Goal: Find specific page/section: Find specific page/section

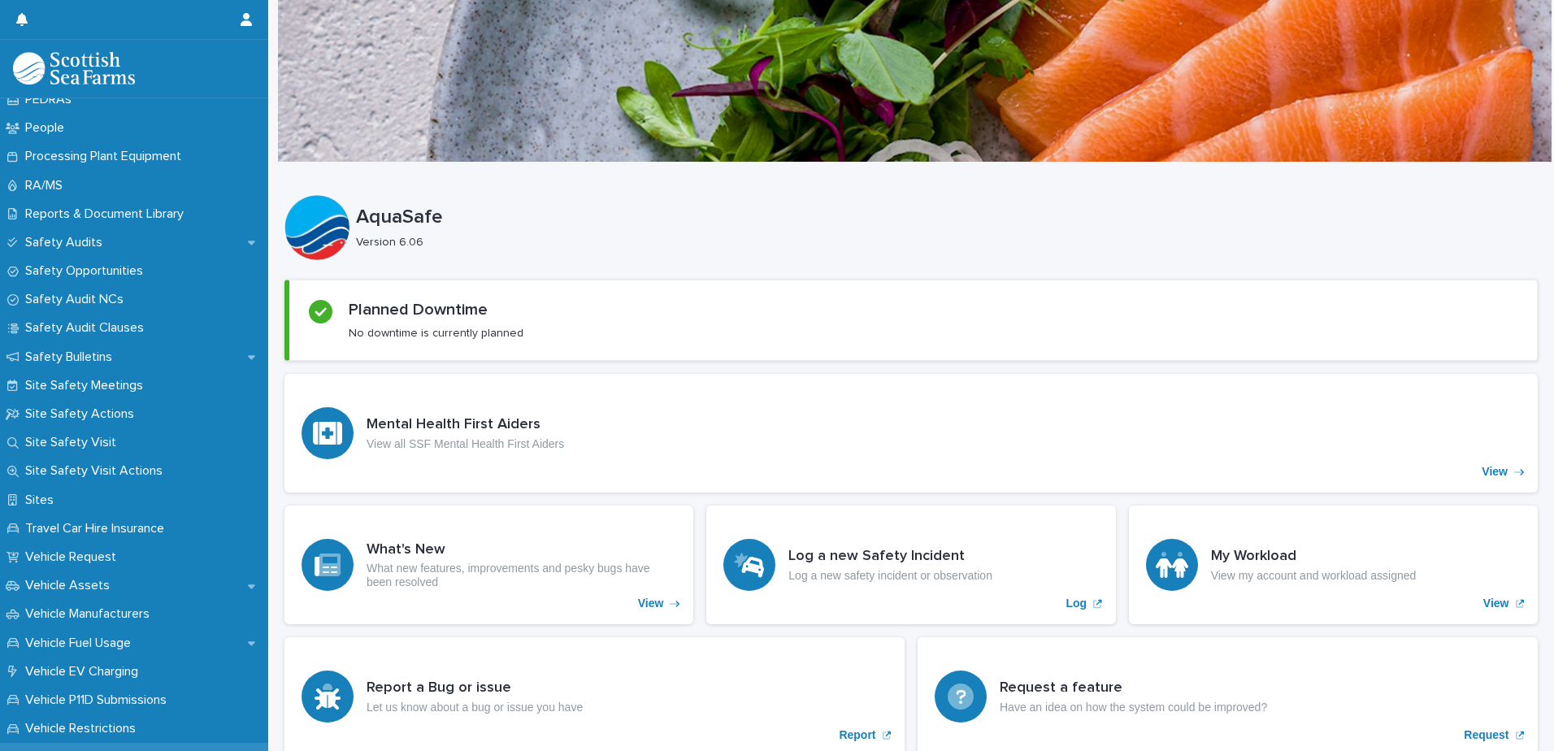
scroll to position [1056, 0]
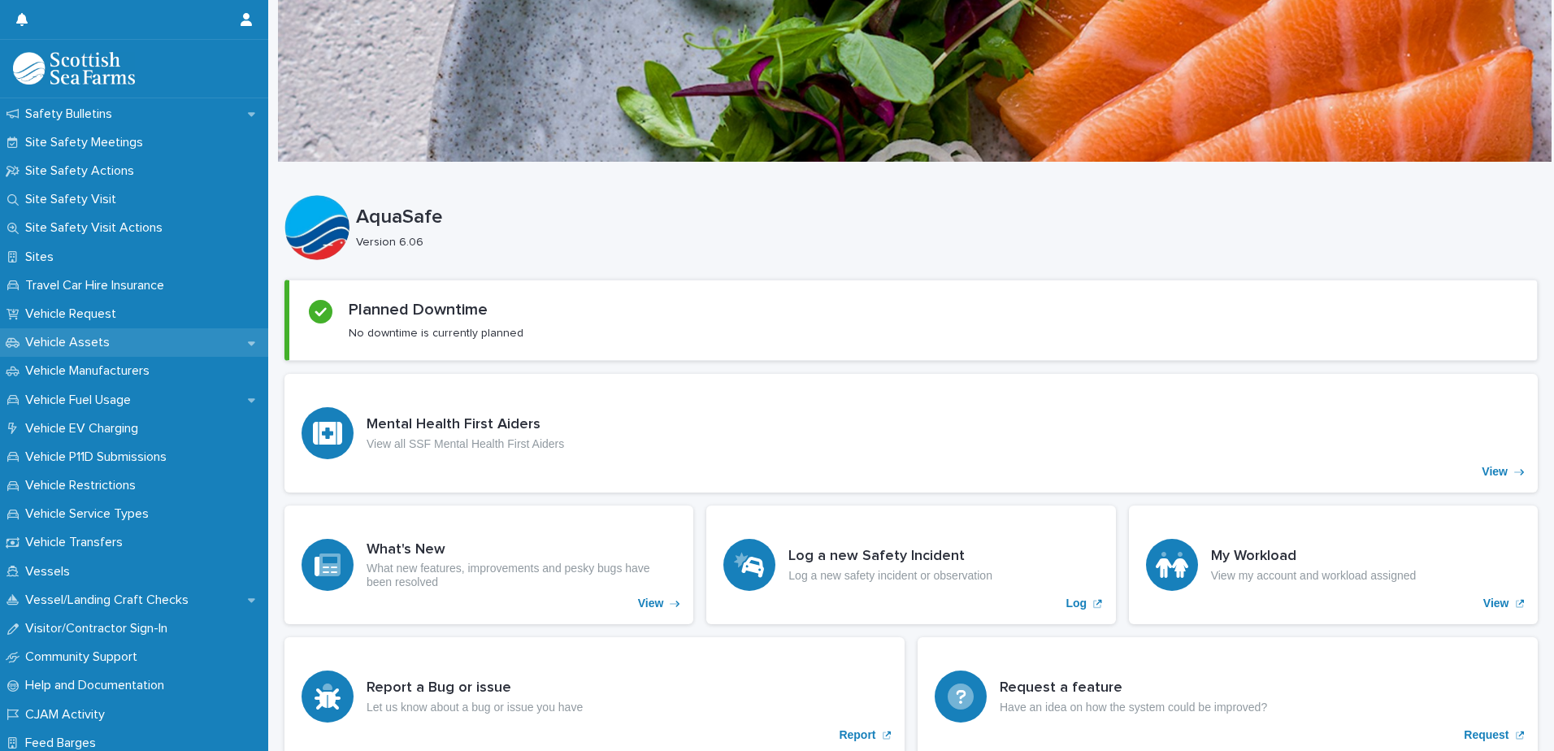
click at [80, 340] on p "Vehicle Assets" at bounding box center [71, 342] width 104 height 15
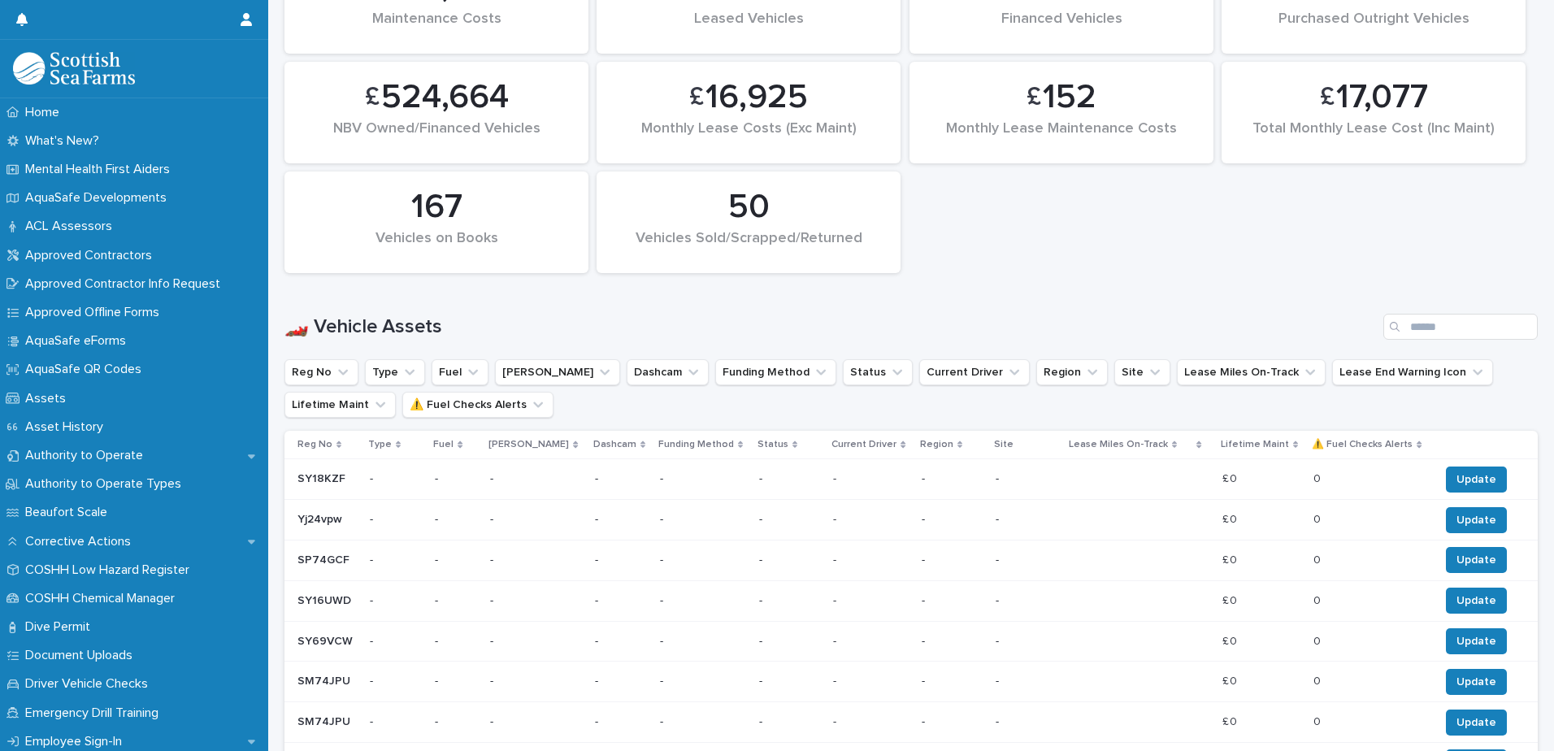
scroll to position [650, 0]
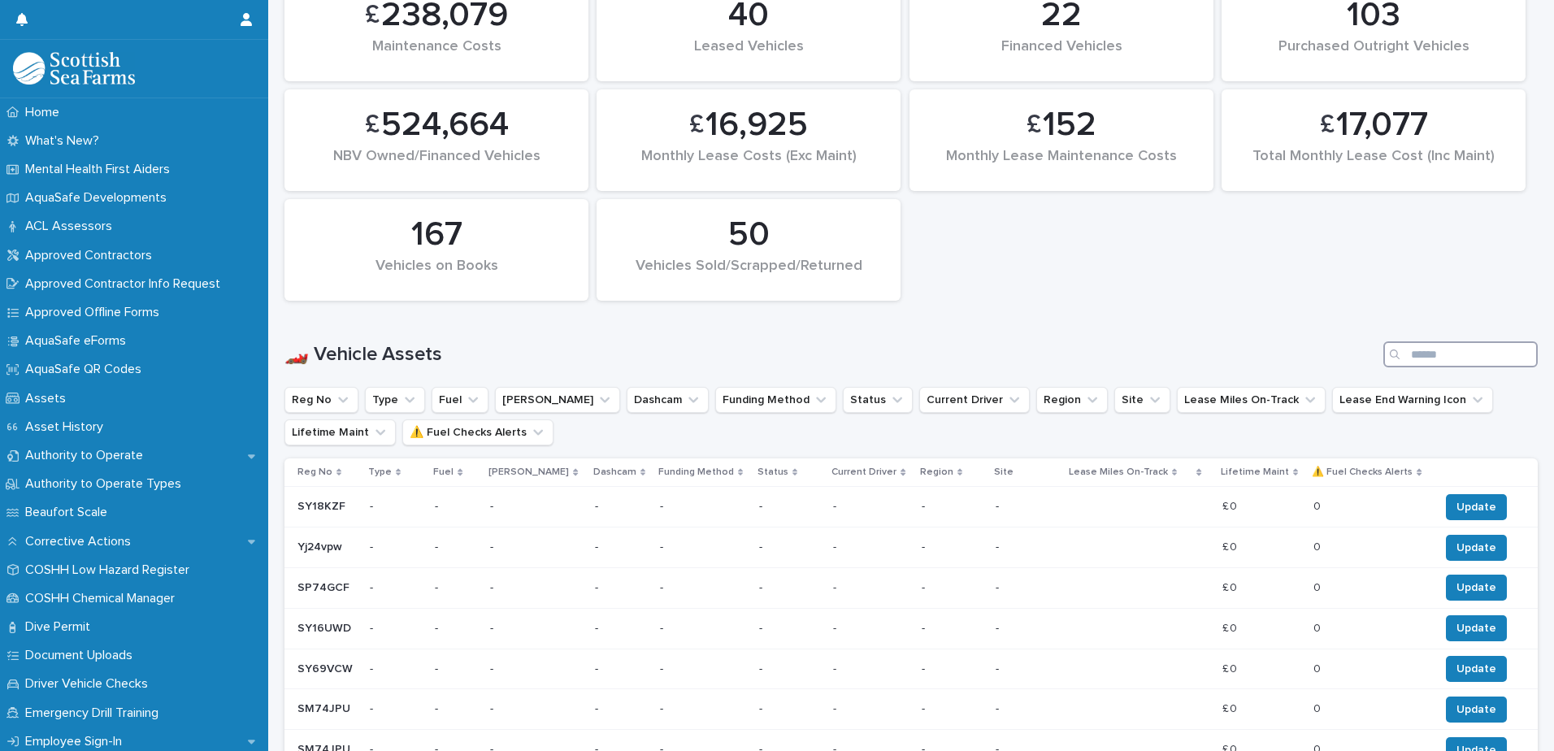
click at [1418, 357] on input "Search" at bounding box center [1460, 354] width 154 height 26
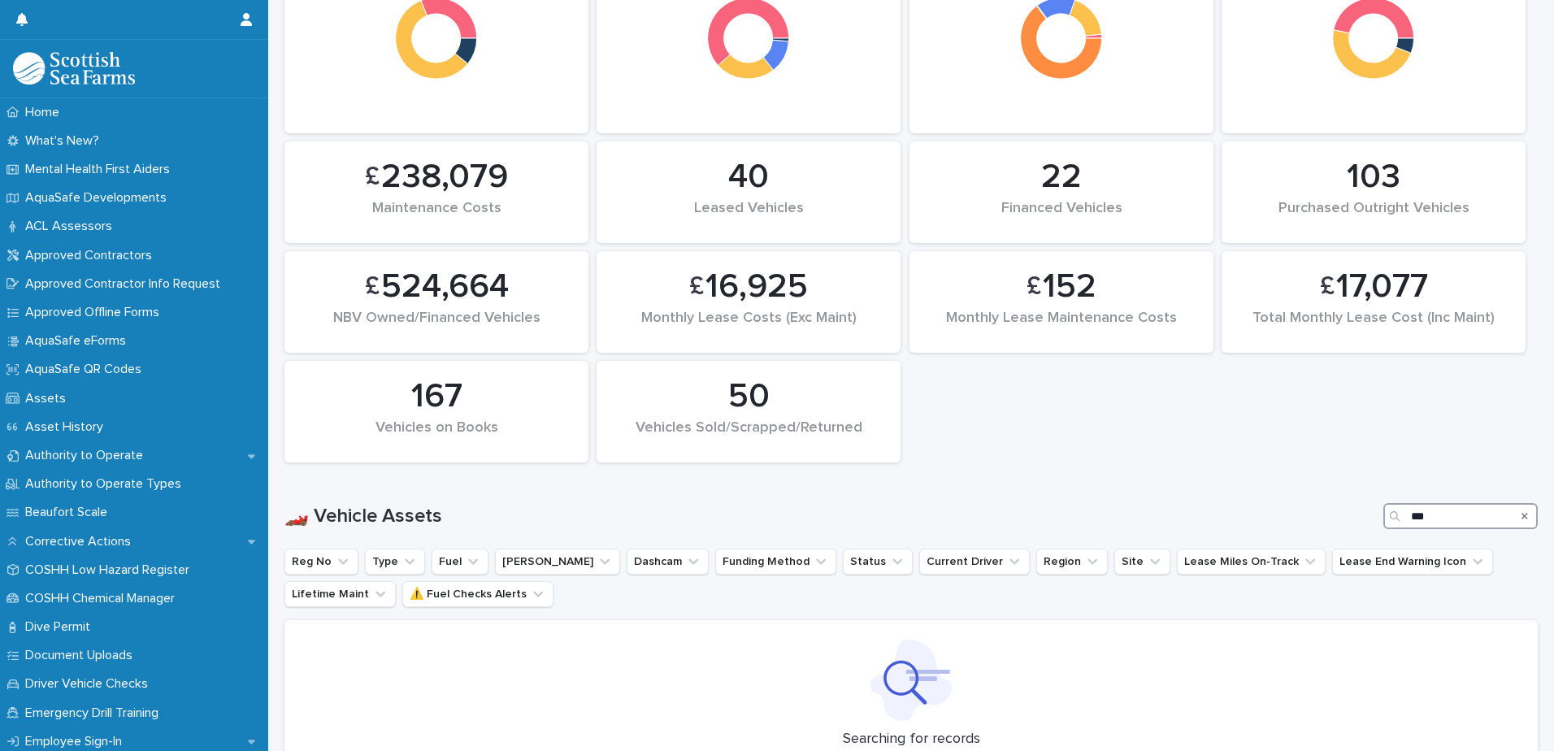
scroll to position [259, 0]
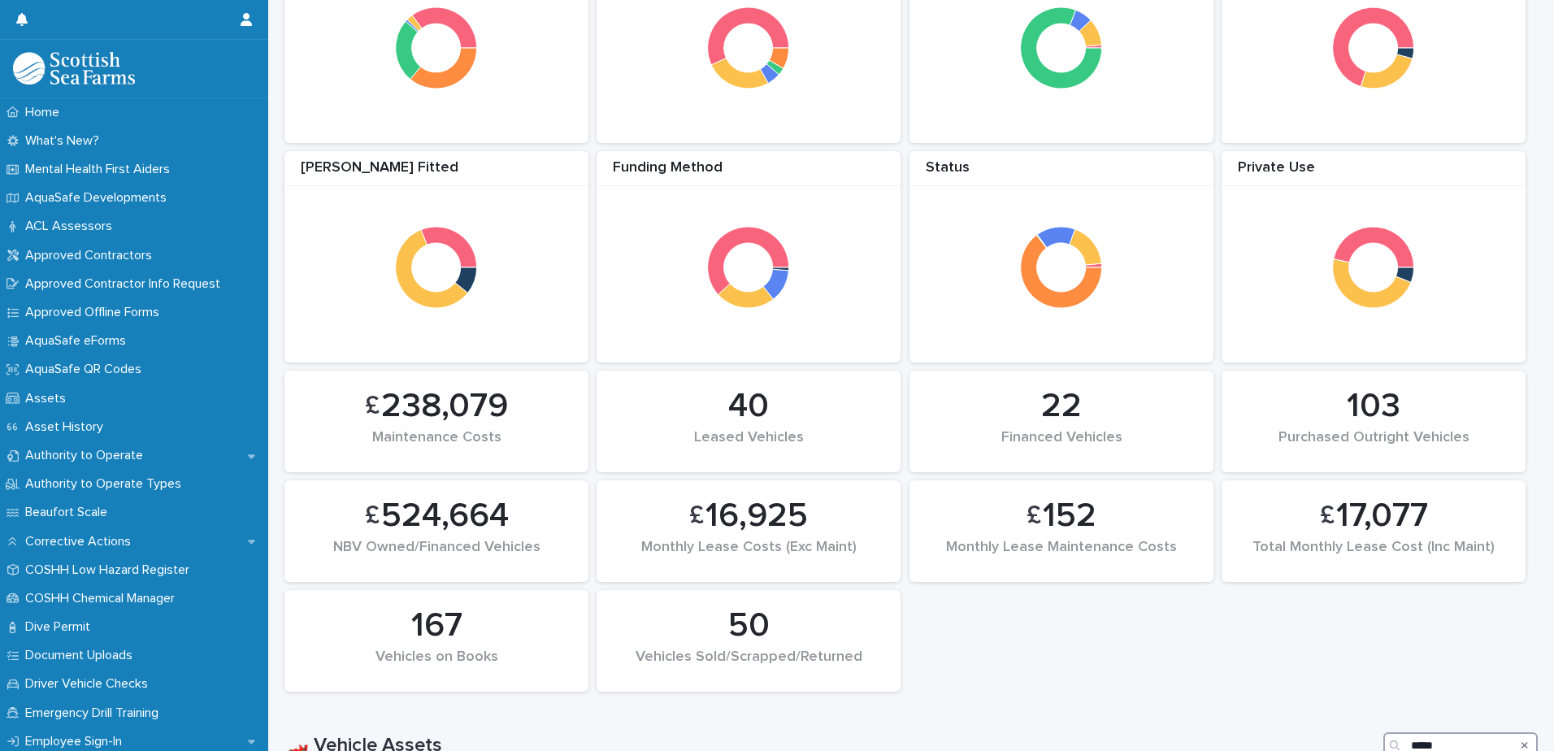
scroll to position [276, 0]
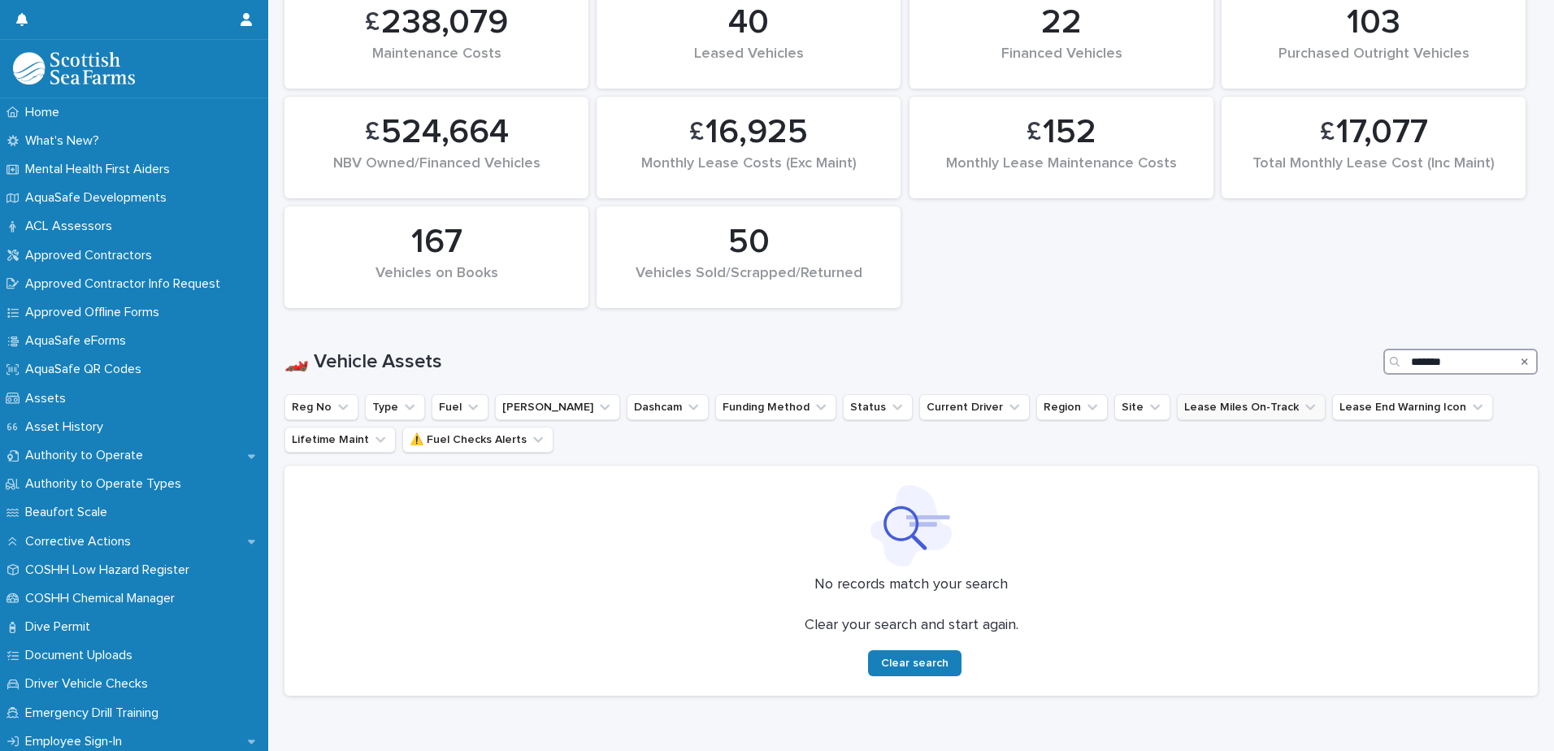
scroll to position [694, 0]
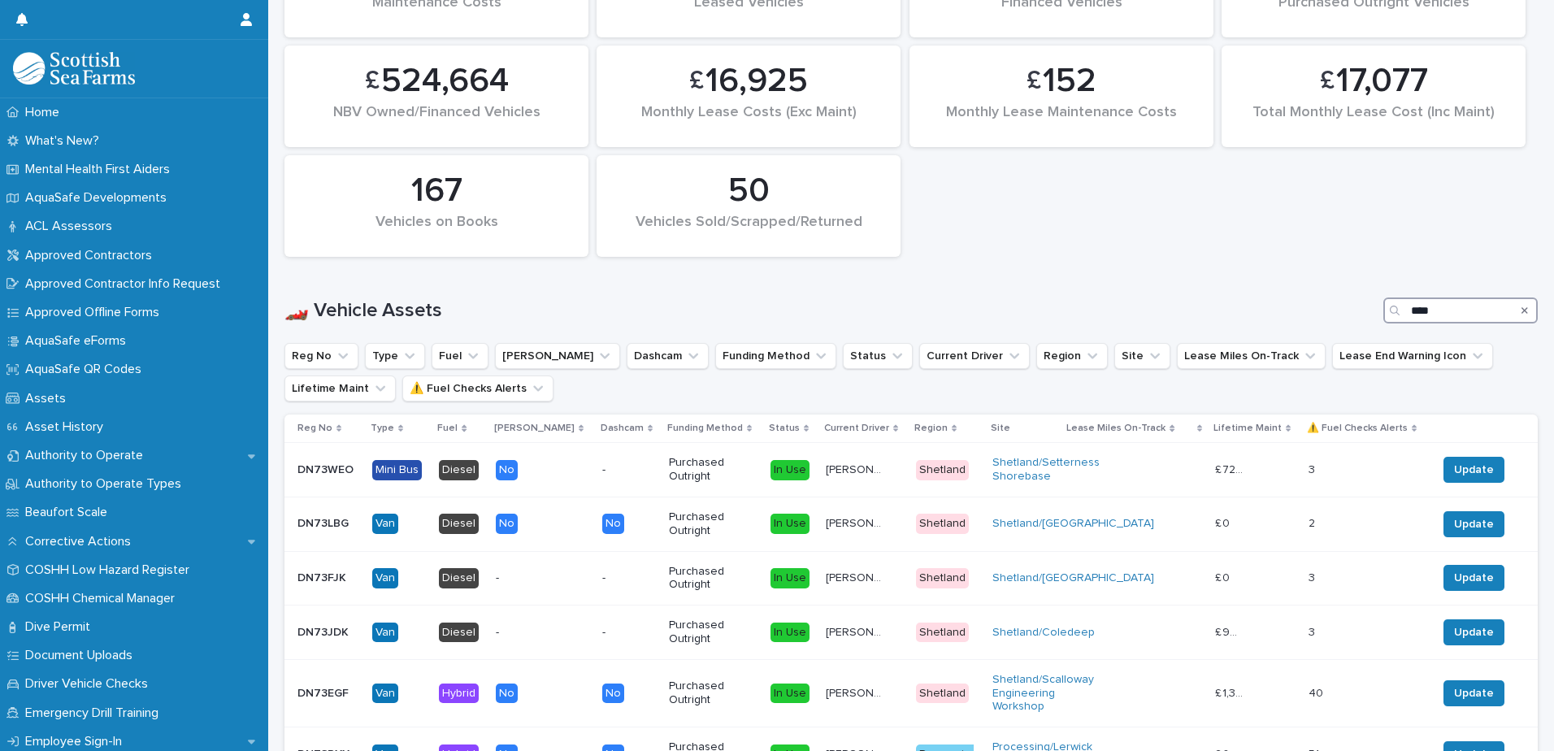
scroll to position [865, 0]
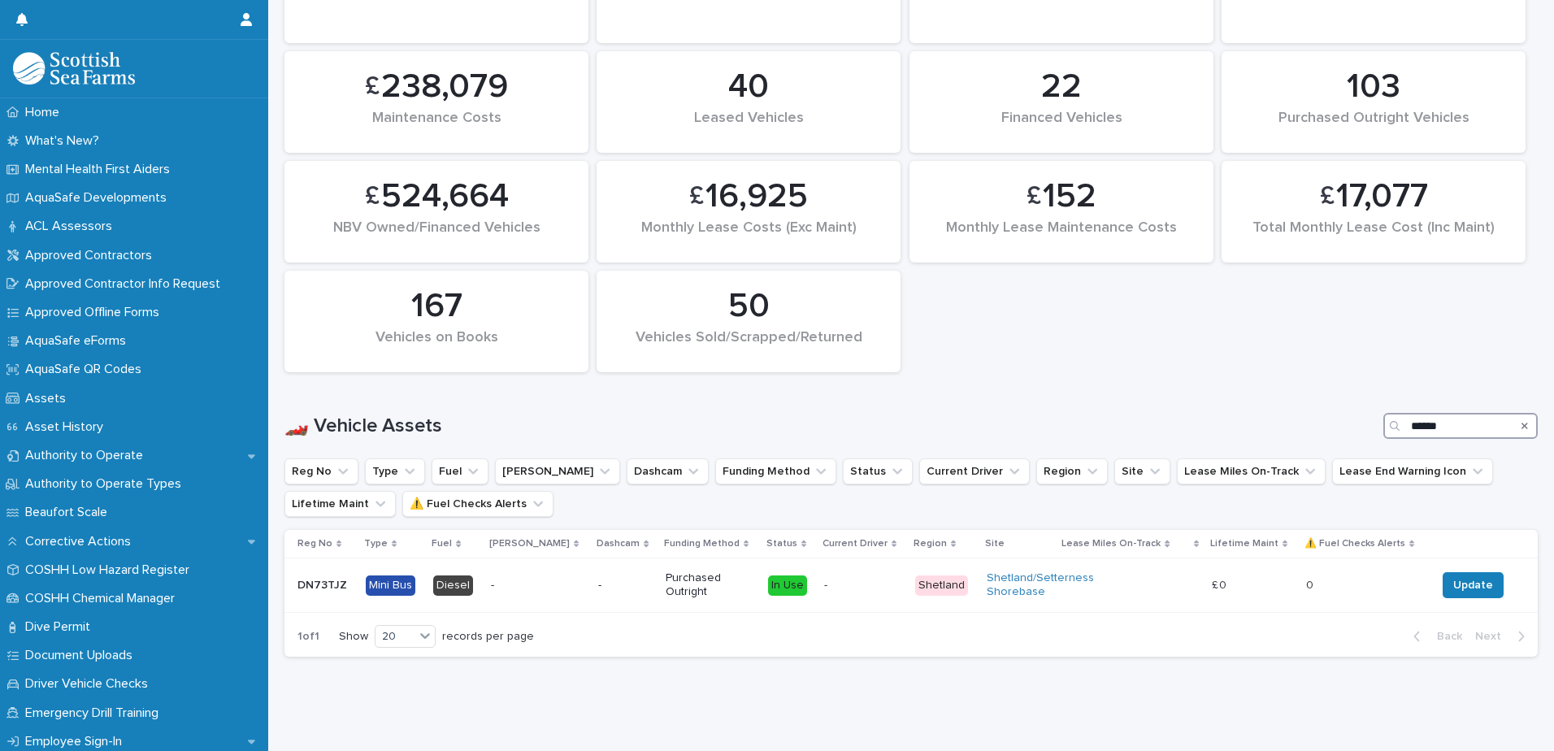
scroll to position [591, 0]
type input "*******"
drag, startPoint x: 347, startPoint y: 572, endPoint x: 293, endPoint y: 576, distance: 53.8
click at [293, 576] on td "DN73TJZ DN73TJZ" at bounding box center [321, 585] width 75 height 54
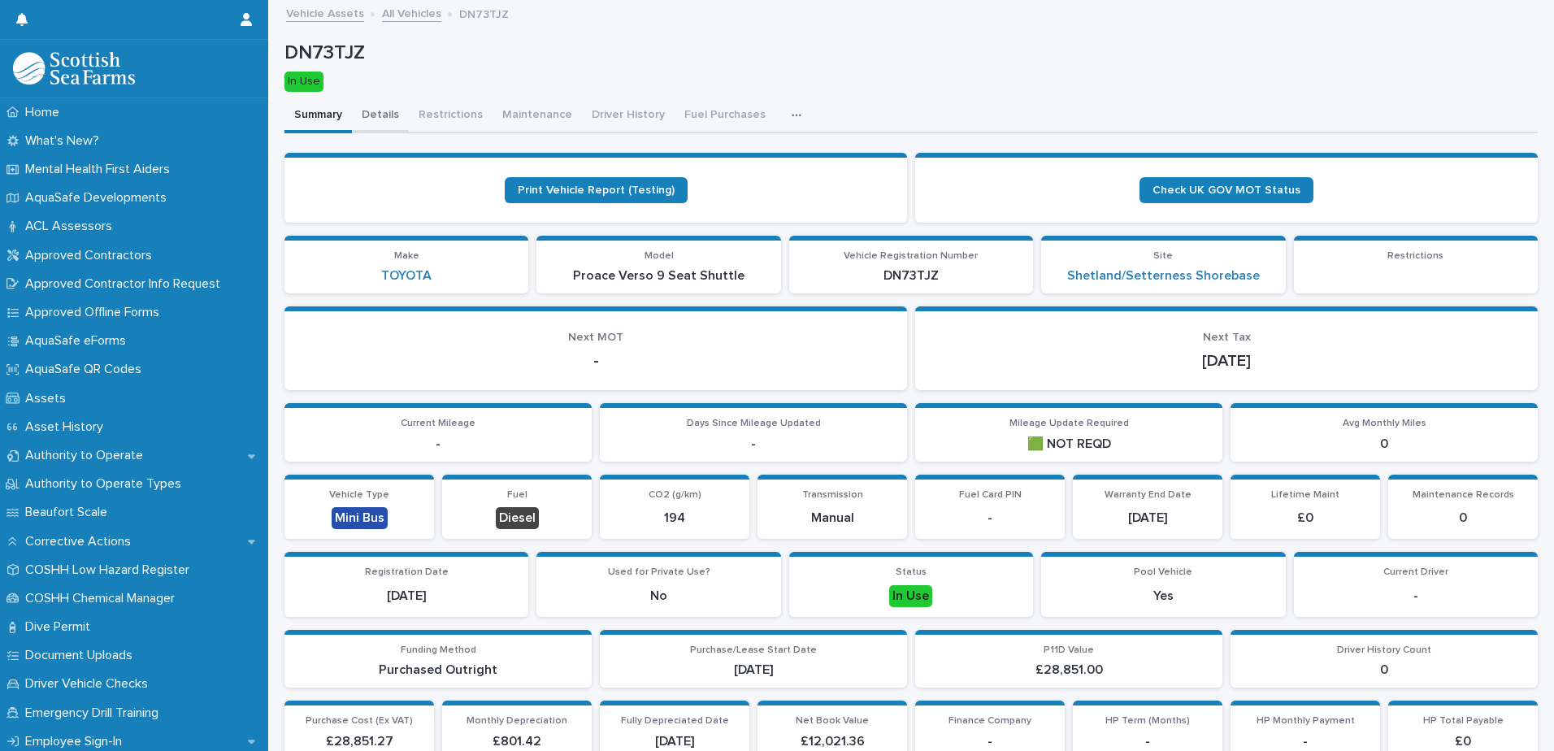
click at [377, 114] on button "Details" at bounding box center [380, 116] width 57 height 34
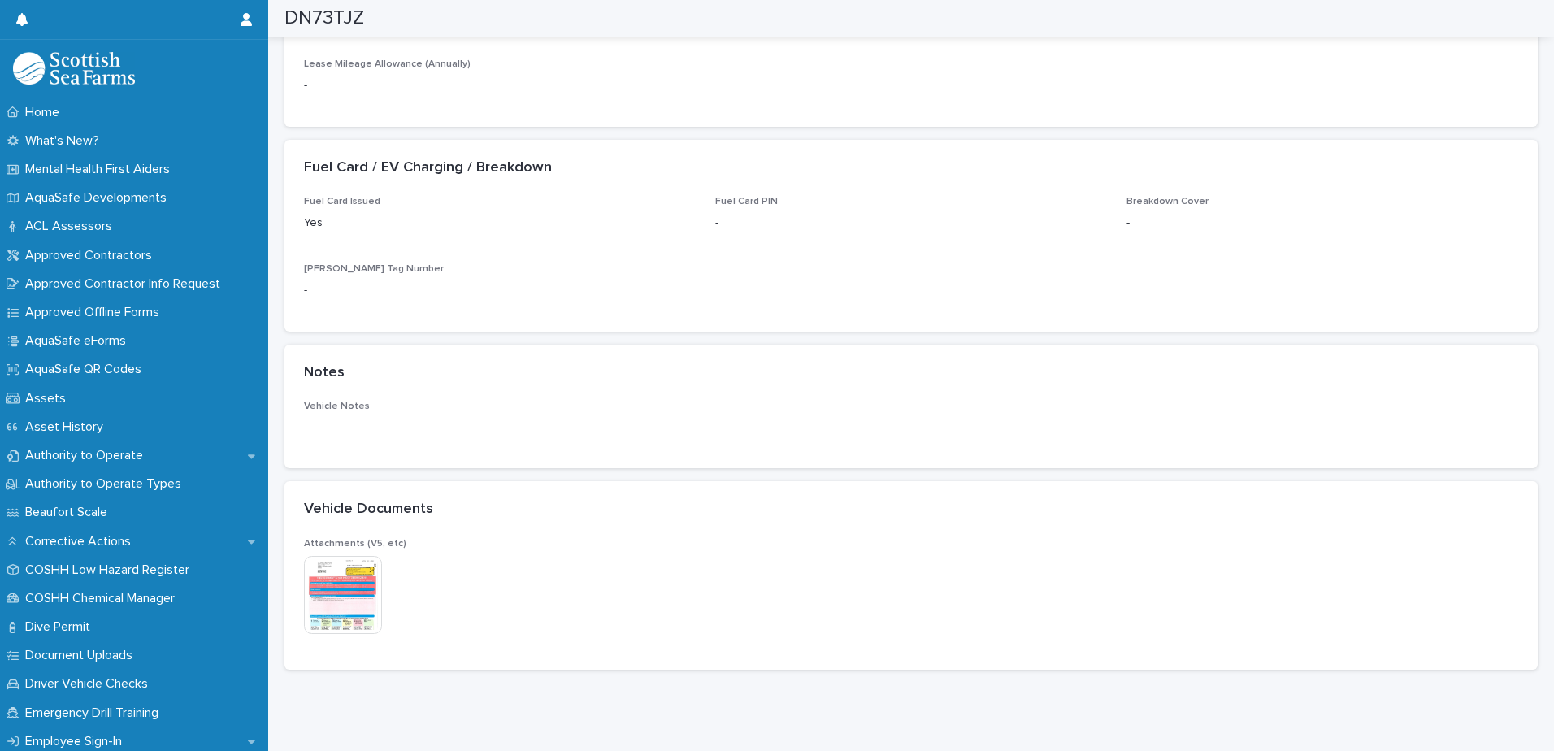
scroll to position [1722, 0]
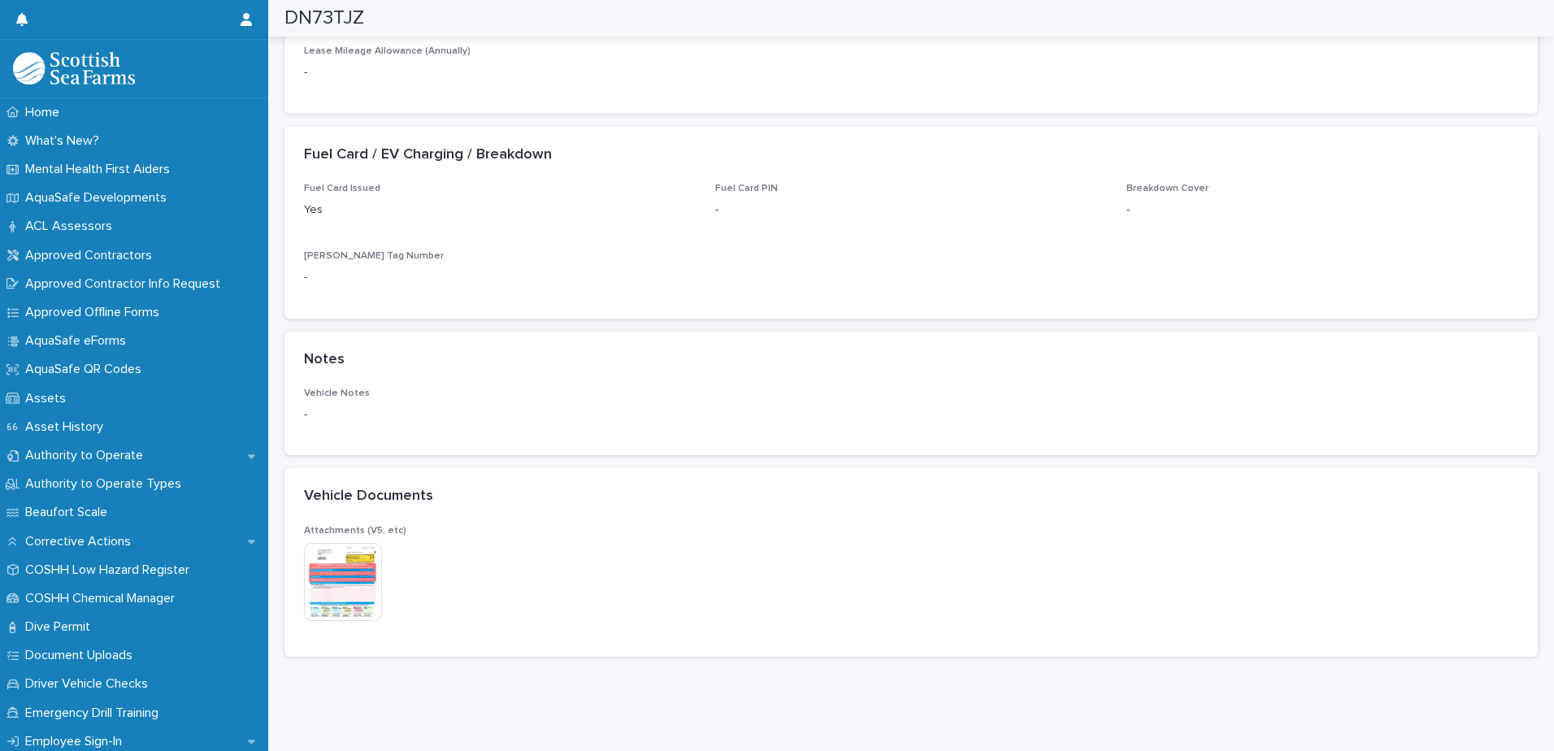
click at [348, 572] on img at bounding box center [343, 582] width 78 height 78
